Goal: Transaction & Acquisition: Purchase product/service

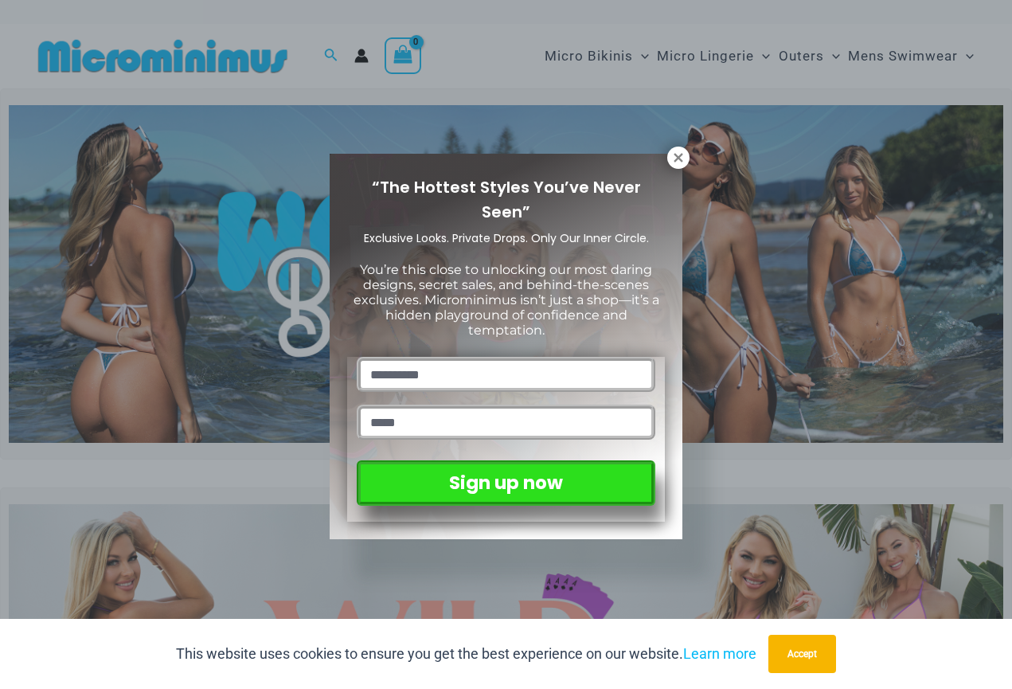
click at [687, 148] on div "“The Hottest Styles You’ve Never Seen” Exclusive Looks. Private Drops. Only Our…" at bounding box center [506, 344] width 1012 height 689
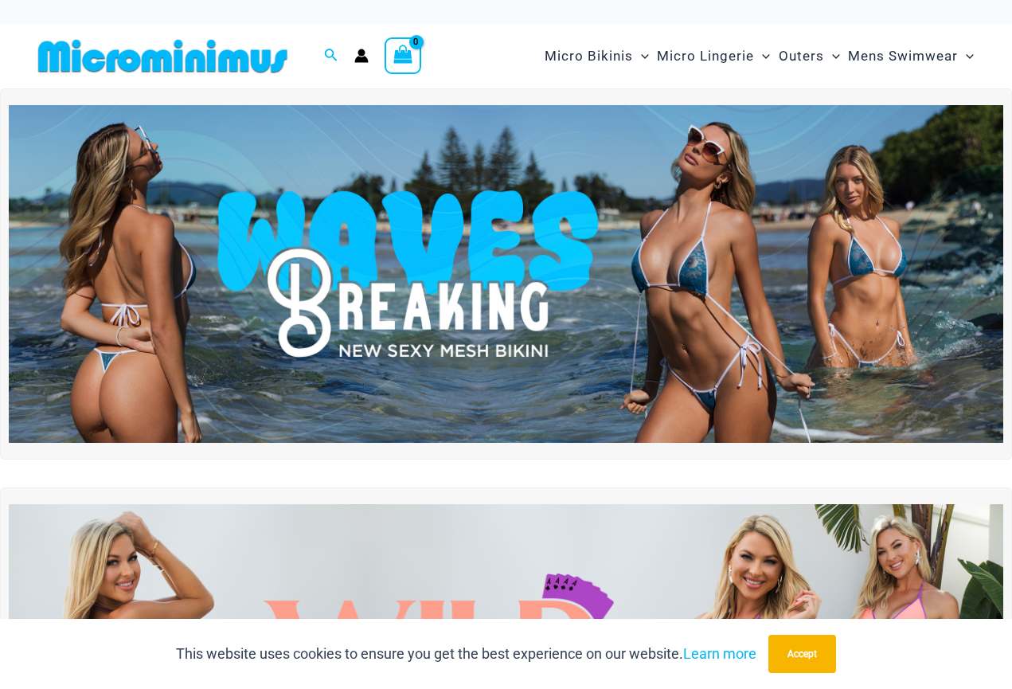
click at [683, 156] on img at bounding box center [506, 274] width 995 height 338
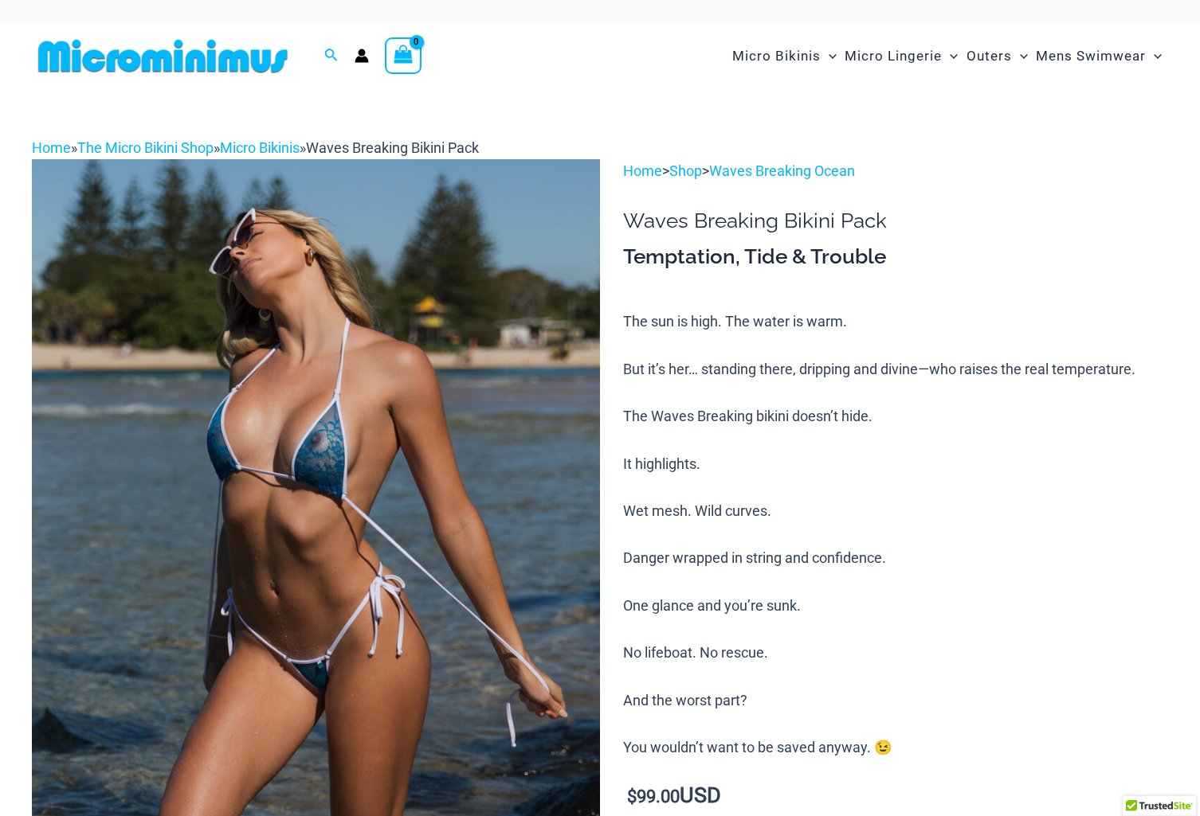
scroll to position [13, 0]
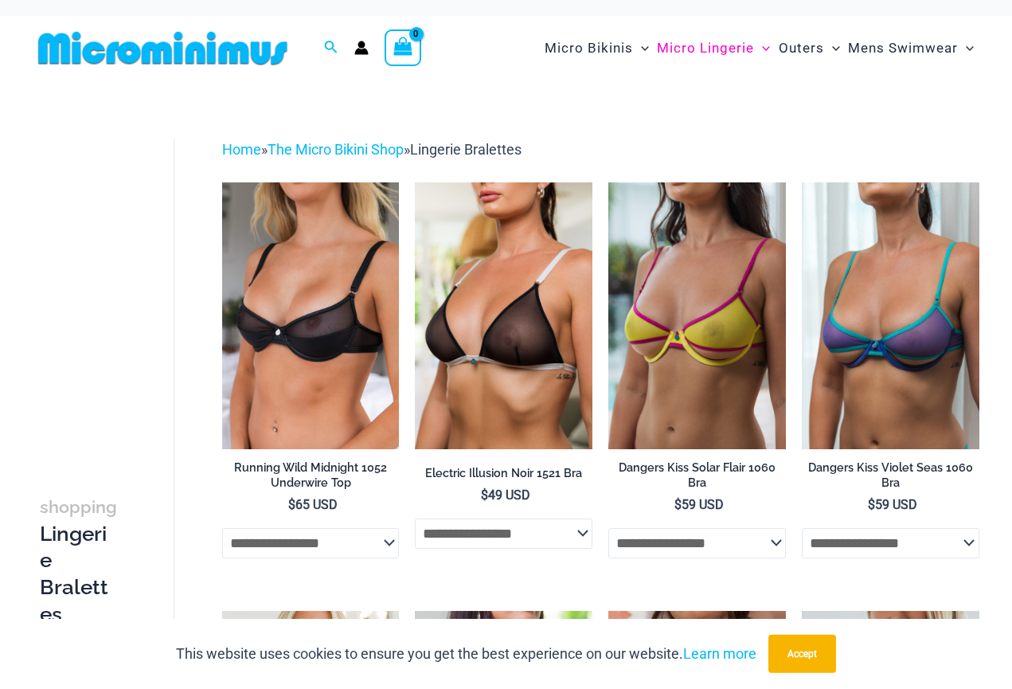
scroll to position [9, 0]
